Goal: Task Accomplishment & Management: Manage account settings

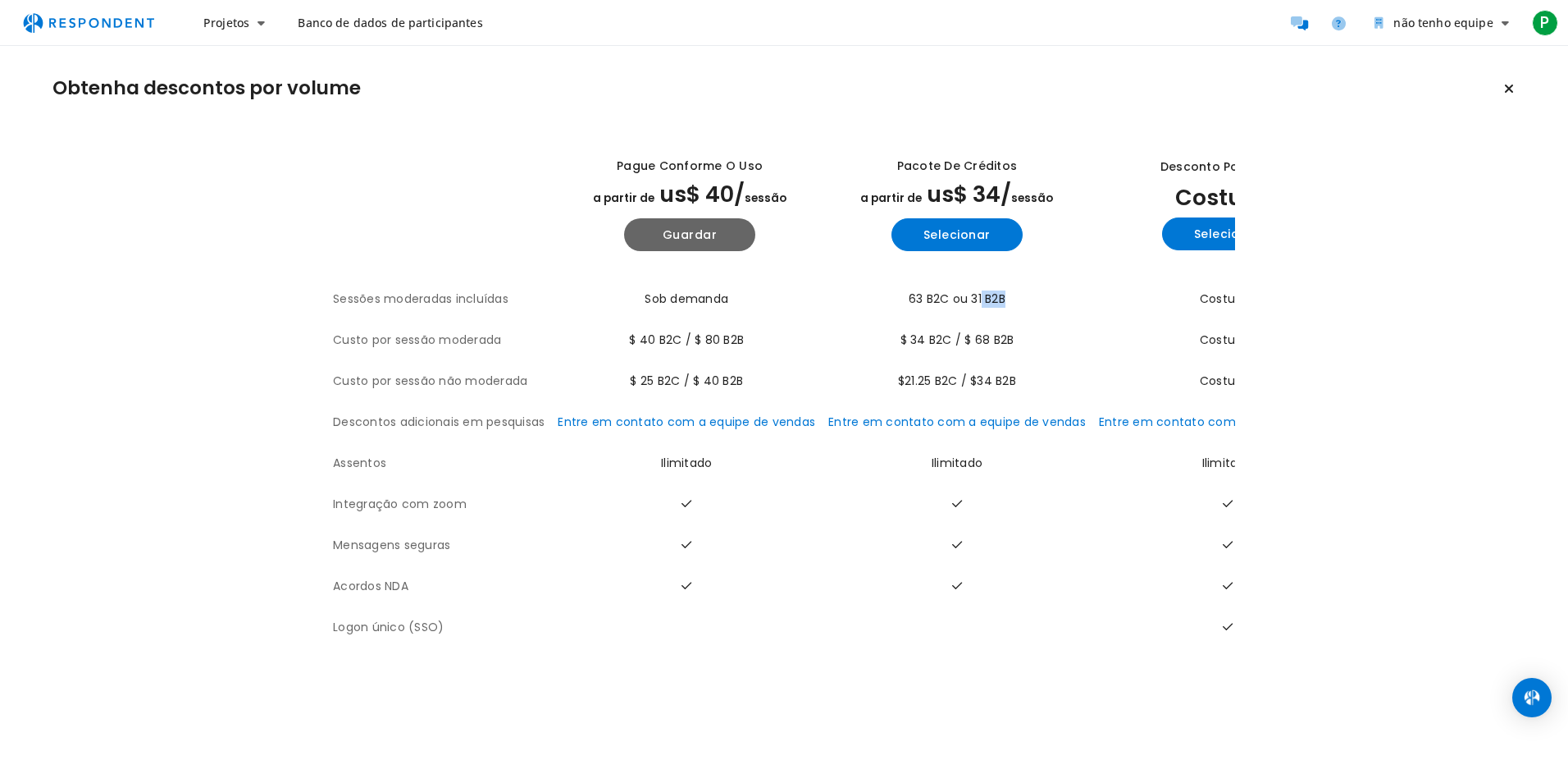
drag, startPoint x: 1152, startPoint y: 318, endPoint x: 974, endPoint y: 299, distance: 179.0
click at [974, 299] on tr "Sessões moderadas incluídas Sob demanda 63 B2C ou 31 B2B Costume" at bounding box center [844, 299] width 1023 height 41
click at [1171, 152] on div "Desconto por volume Costume Selecionar" at bounding box center [1227, 204] width 257 height 118
click at [360, 22] on span "Banco de dados de participantes" at bounding box center [390, 22] width 184 height 16
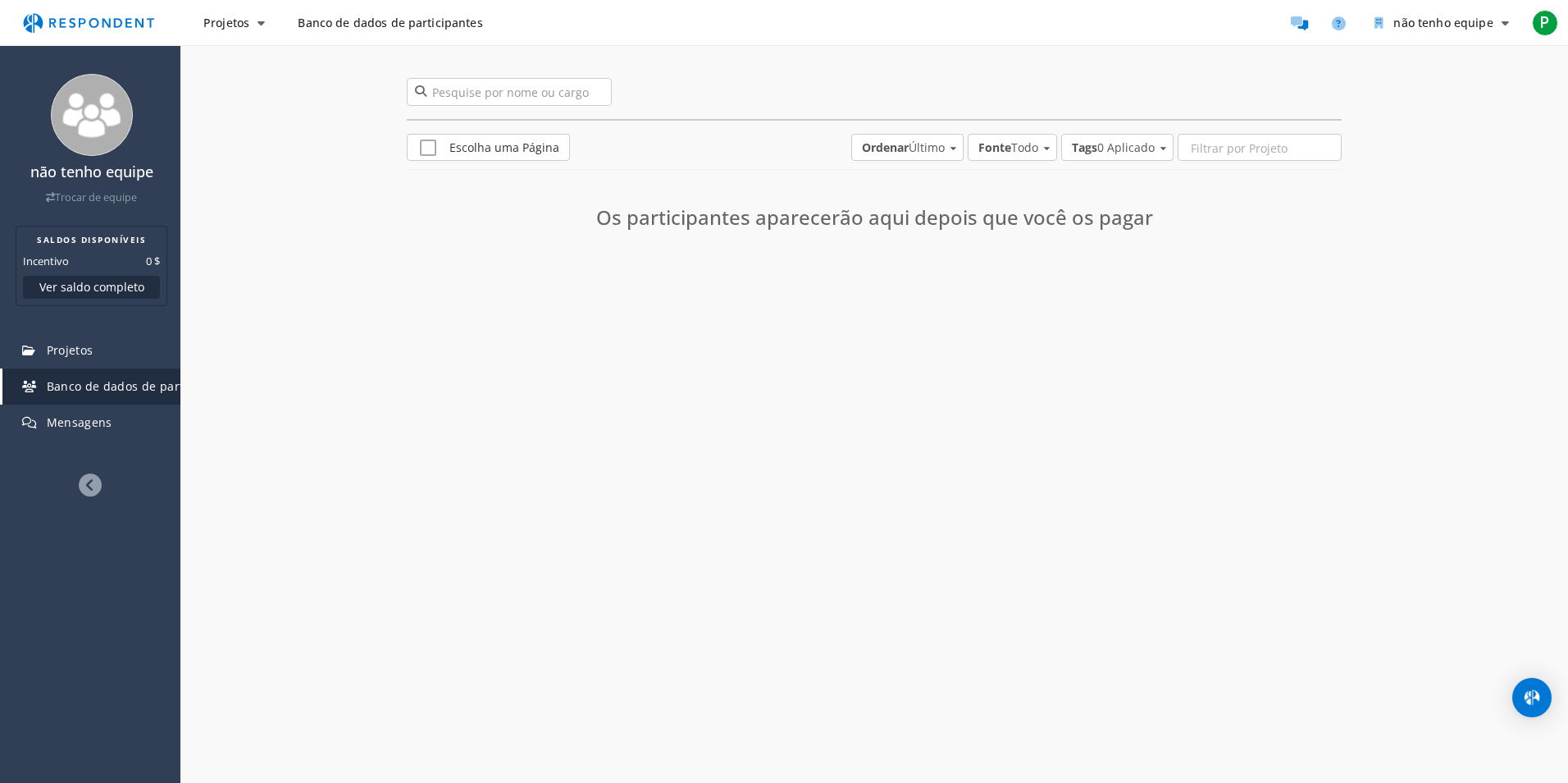
click at [64, 10] on img "Navegação principal" at bounding box center [88, 23] width 151 height 31
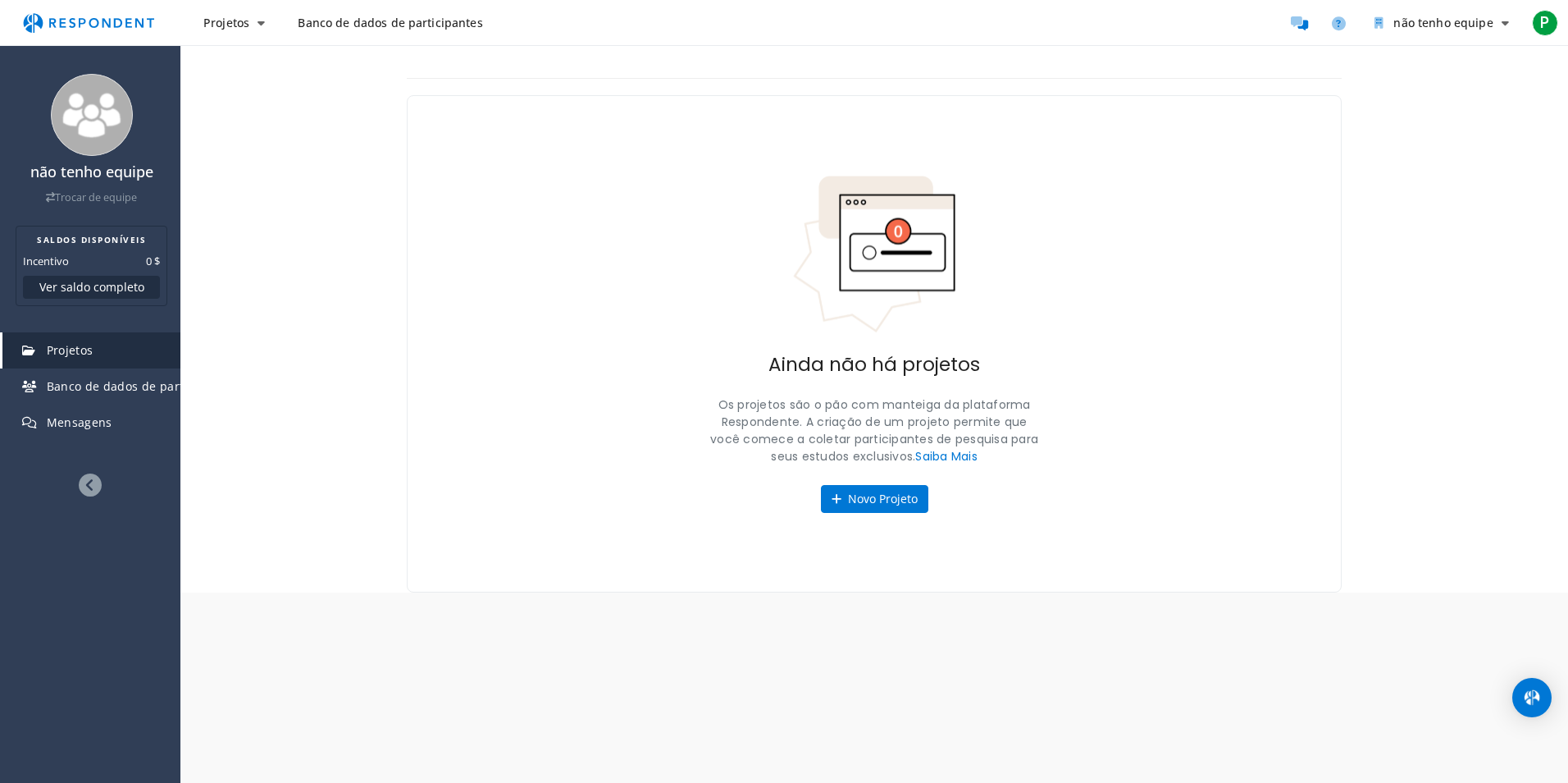
click at [93, 20] on img "Navegação principal" at bounding box center [88, 23] width 151 height 31
click at [1532, 18] on span "P" at bounding box center [1545, 23] width 26 height 26
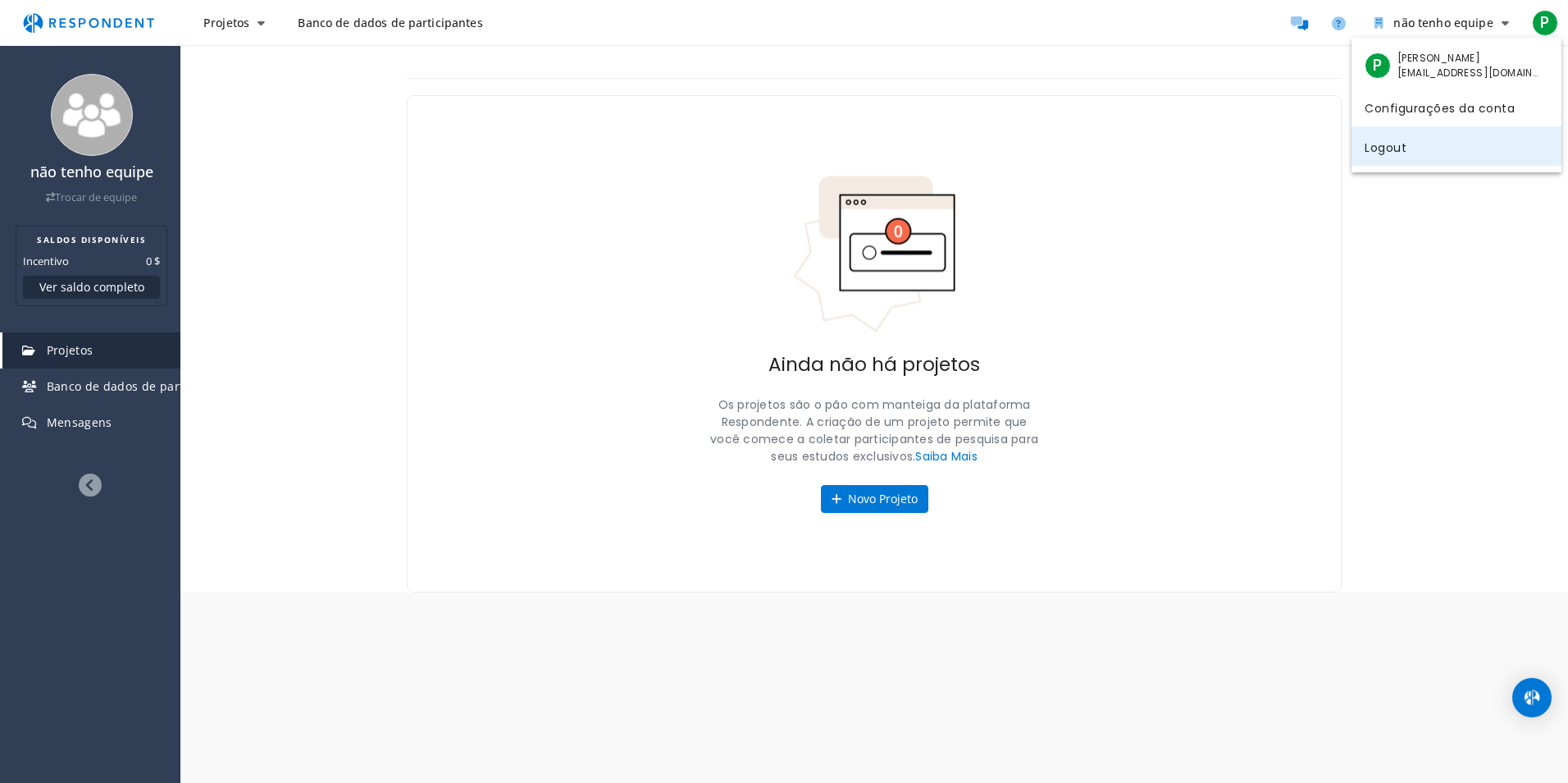
click at [1434, 159] on link "Logout" at bounding box center [1456, 146] width 210 height 40
